Goal: Task Accomplishment & Management: Manage account settings

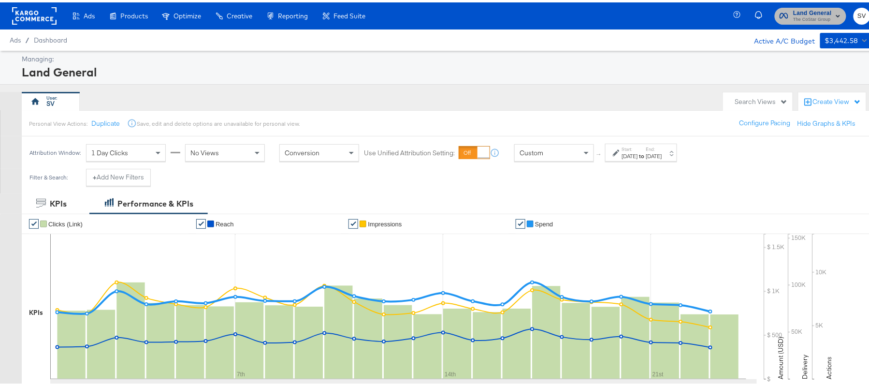
click at [795, 20] on span "The CoStar Group" at bounding box center [813, 18] width 39 height 8
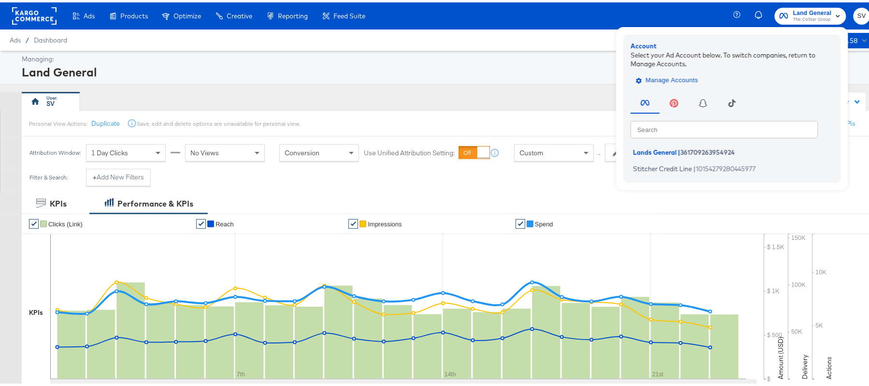
click at [671, 73] on span "Manage Accounts" at bounding box center [668, 78] width 60 height 11
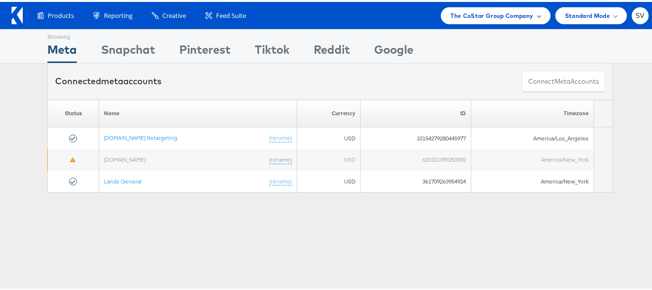
click at [529, 19] on div "The CoStar Group Company" at bounding box center [495, 13] width 109 height 17
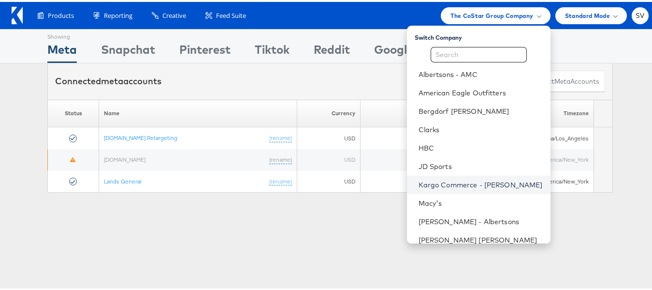
scroll to position [46, 0]
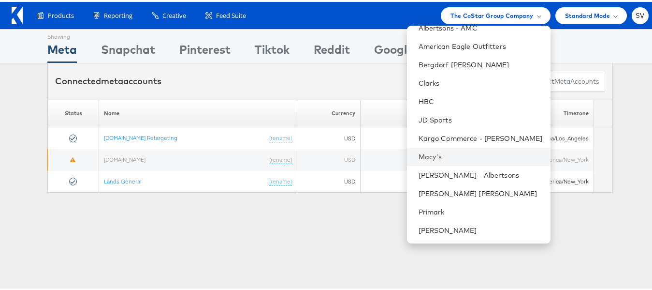
click at [431, 160] on li "Macy's" at bounding box center [479, 155] width 144 height 18
click at [444, 155] on link "Macy's" at bounding box center [481, 155] width 124 height 10
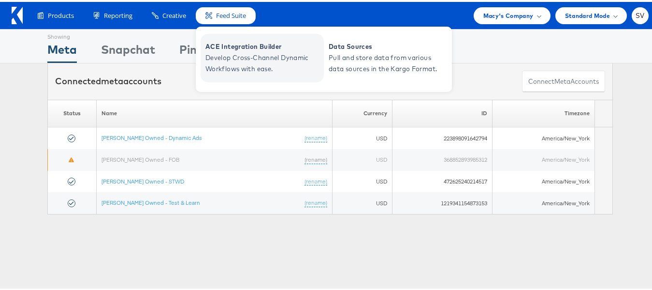
click at [236, 50] on span "ACE Integration Builder" at bounding box center [264, 44] width 116 height 11
